Goal: Check status: Check status

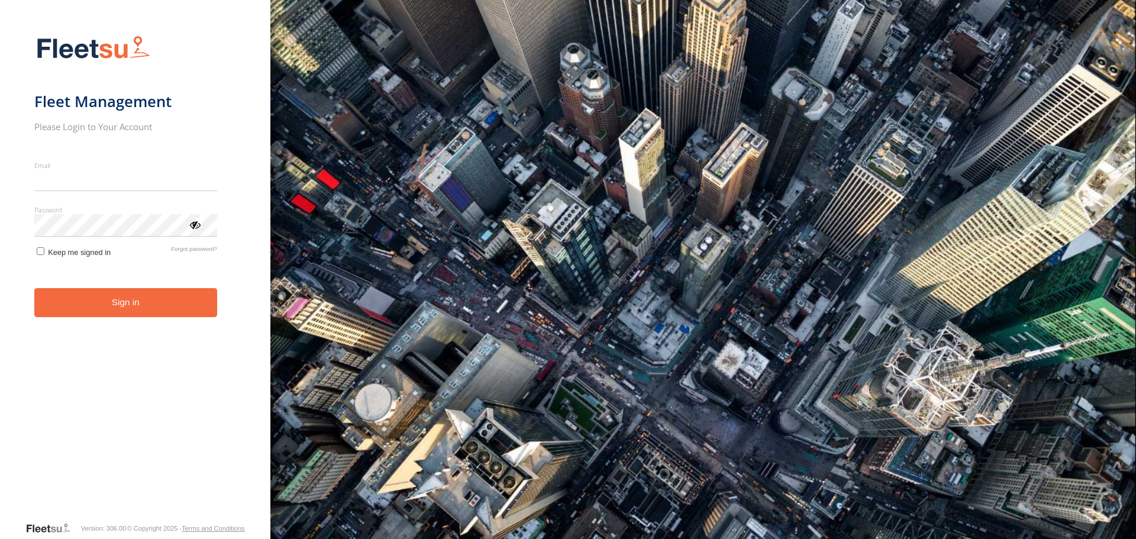
type input "**********"
click at [136, 303] on button "Sign in" at bounding box center [125, 302] width 183 height 29
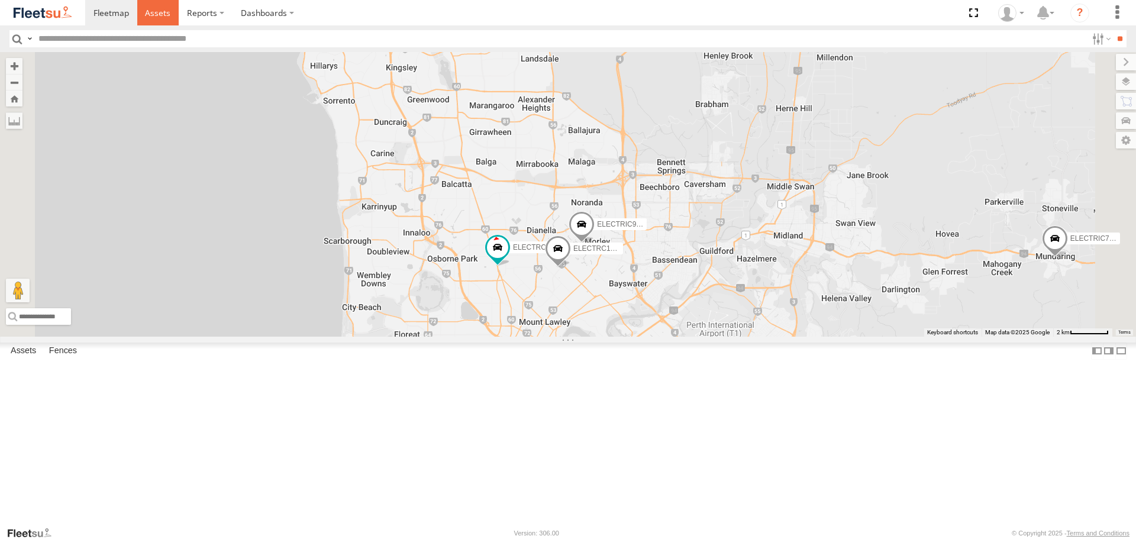
click at [164, 15] on span at bounding box center [157, 12] width 25 height 11
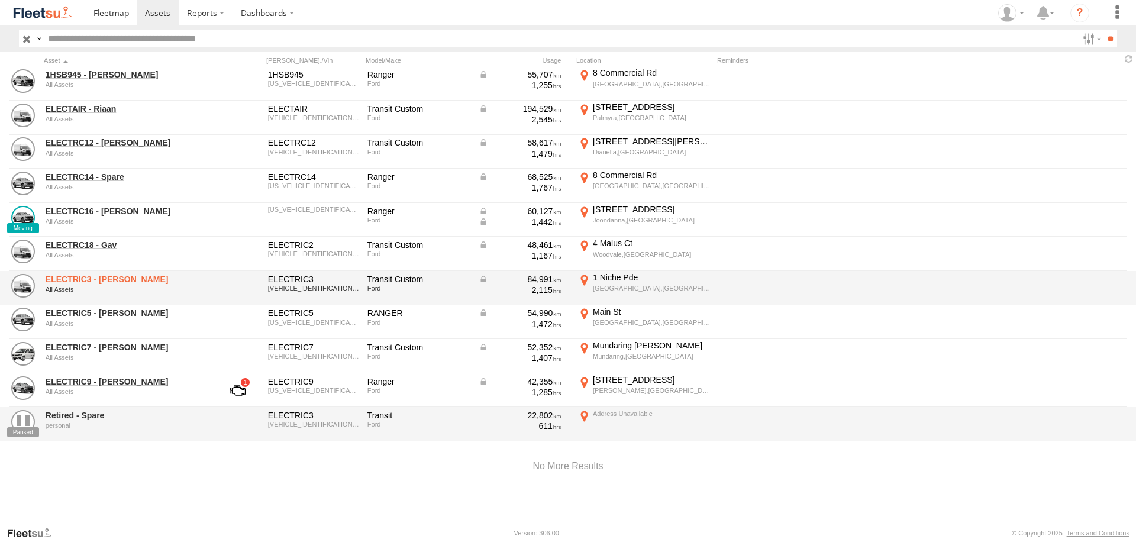
click at [104, 276] on link "ELECTRIC3 - Leo" at bounding box center [127, 279] width 162 height 11
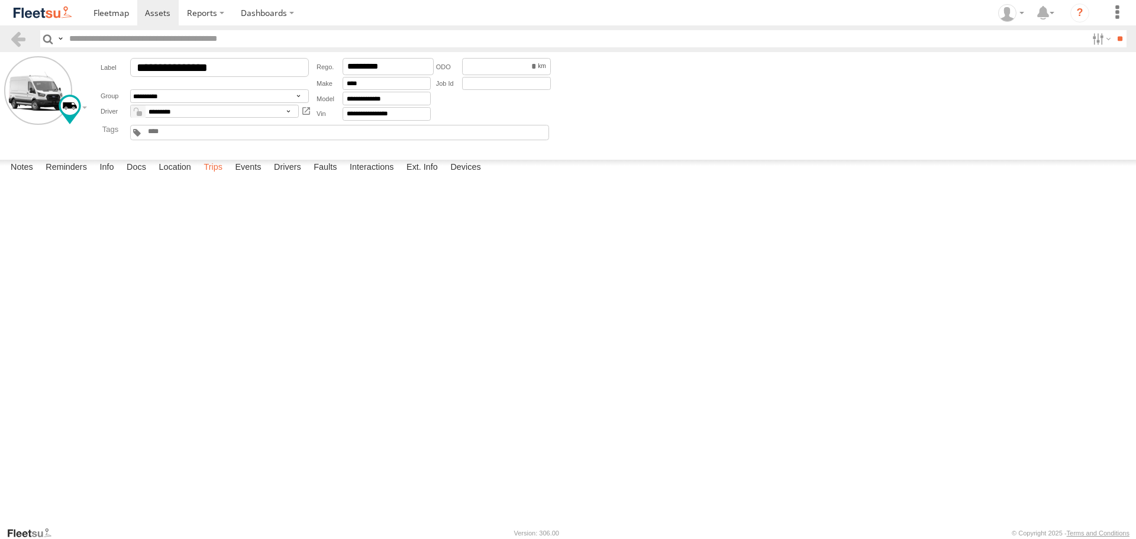
click at [214, 176] on label "Trips" at bounding box center [213, 168] width 31 height 17
drag, startPoint x: 50, startPoint y: 17, endPoint x: 50, endPoint y: 5, distance: 11.8
click at [50, 17] on img at bounding box center [43, 13] width 62 height 16
